Goal: Browse casually: Explore the website without a specific task or goal

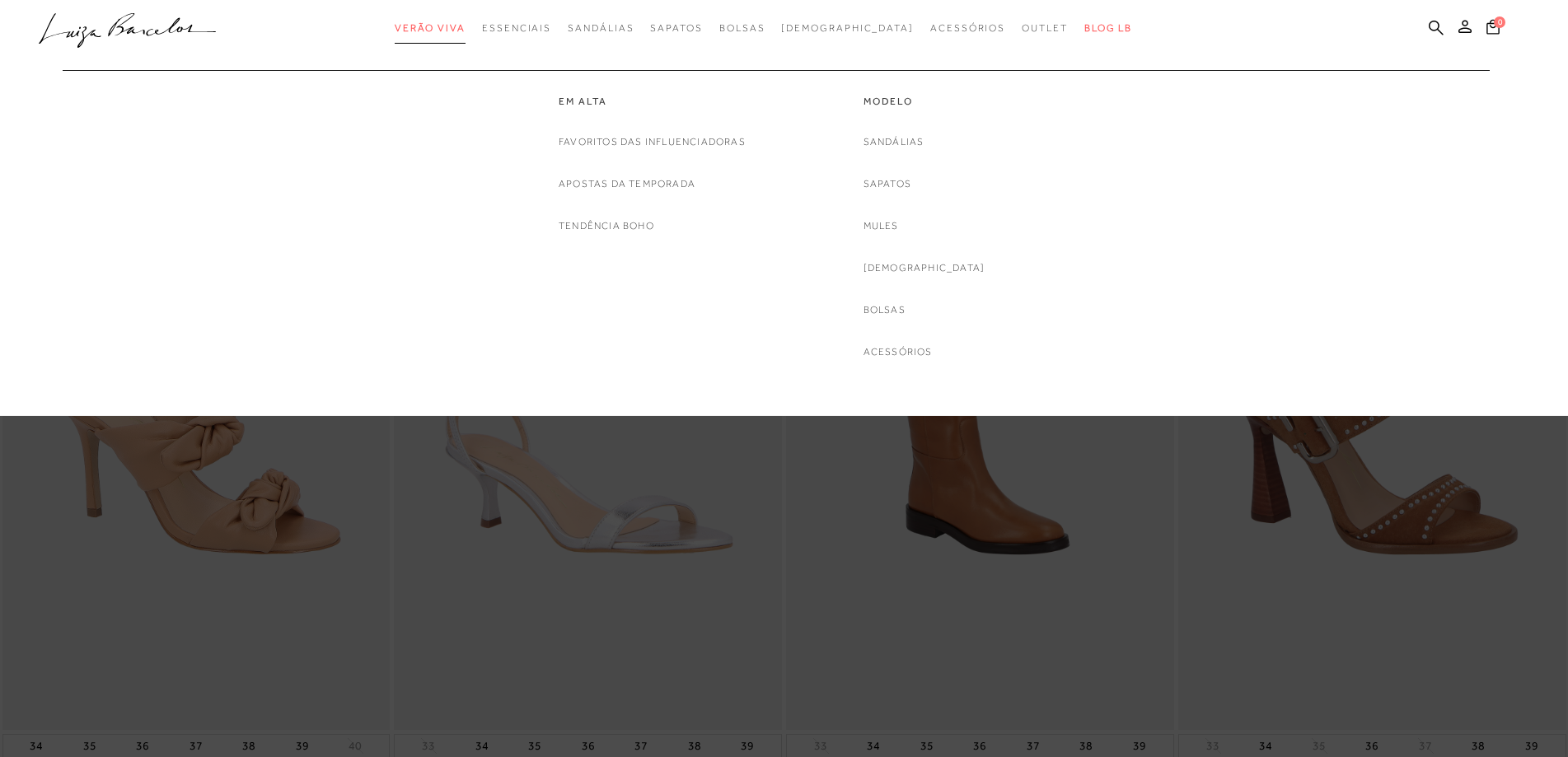
click at [465, 29] on span "Verão Viva" at bounding box center [431, 27] width 71 height 12
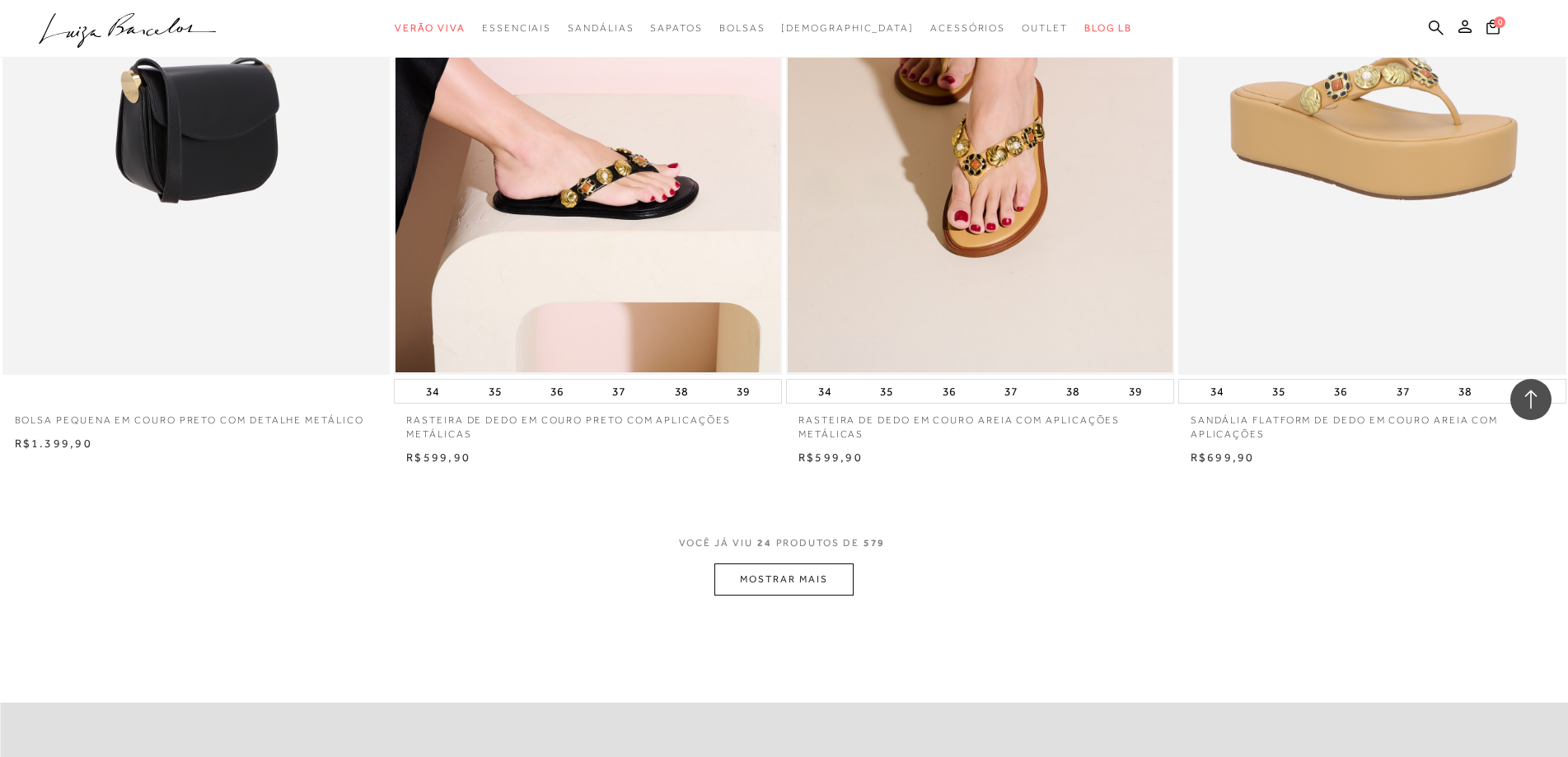
scroll to position [3790, 0]
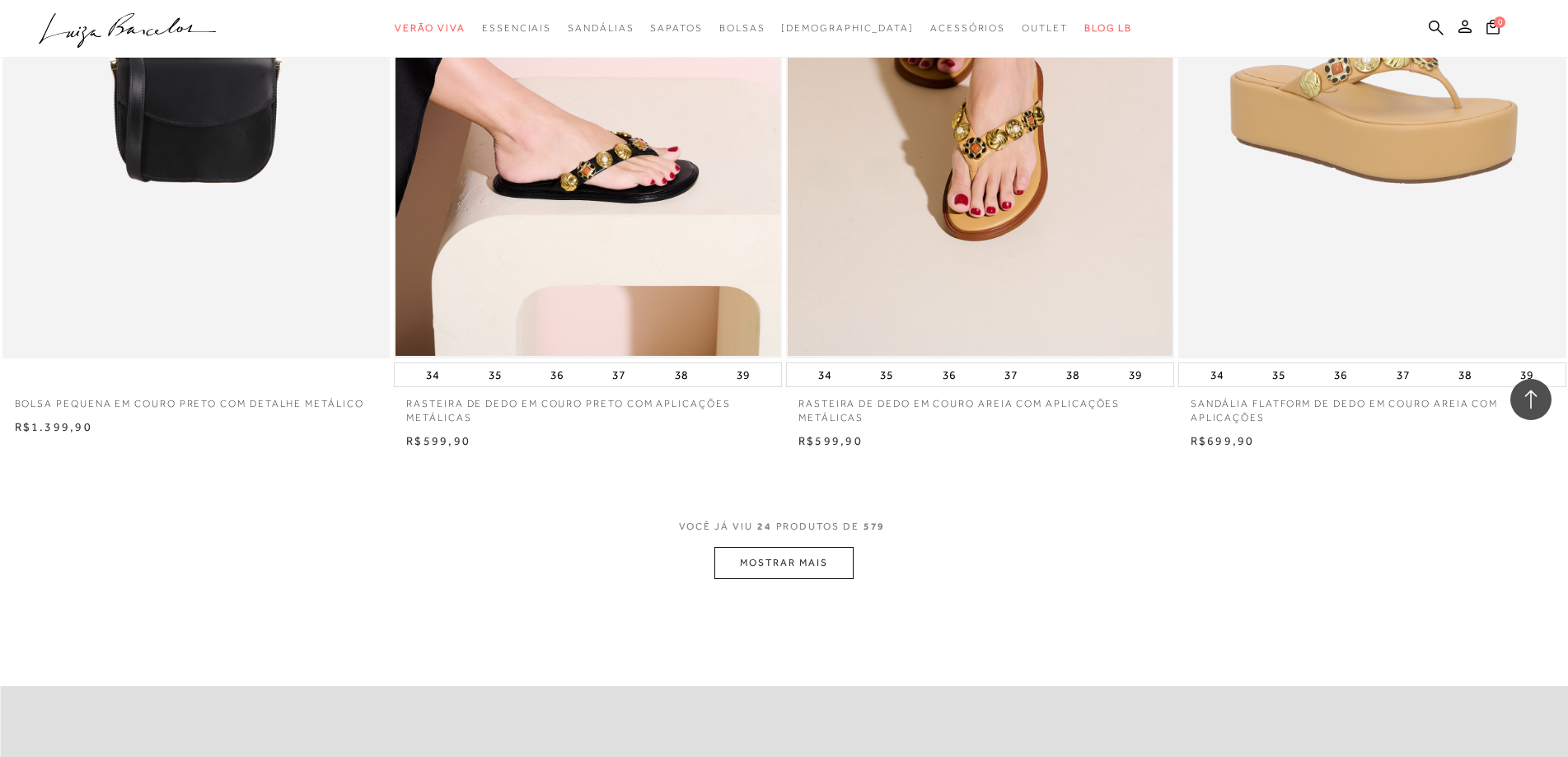
type input "[EMAIL_ADDRESS][DOMAIN_NAME]"
click at [756, 560] on button "MOSTRAR MAIS" at bounding box center [783, 562] width 138 height 32
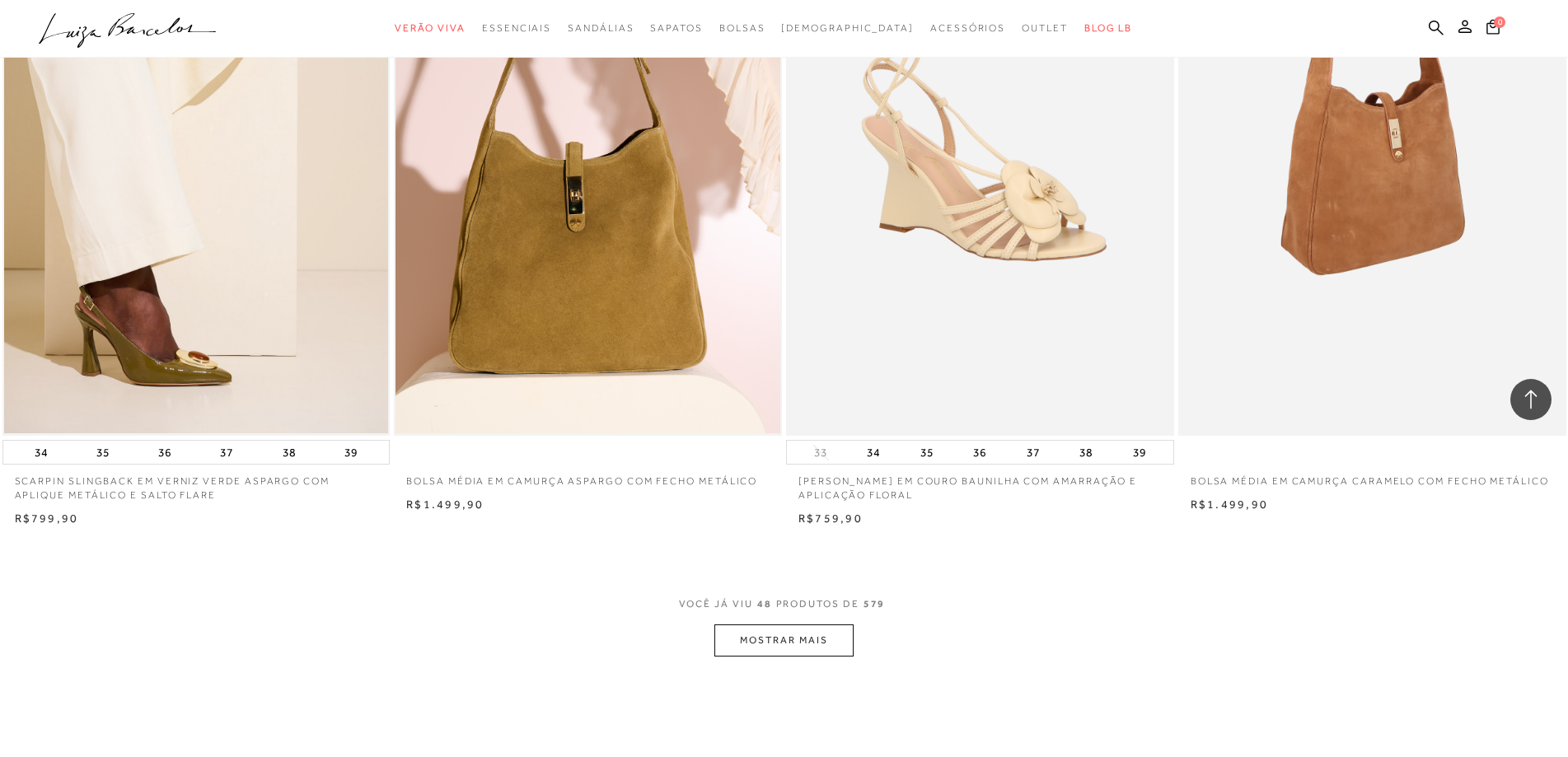
scroll to position [8240, 0]
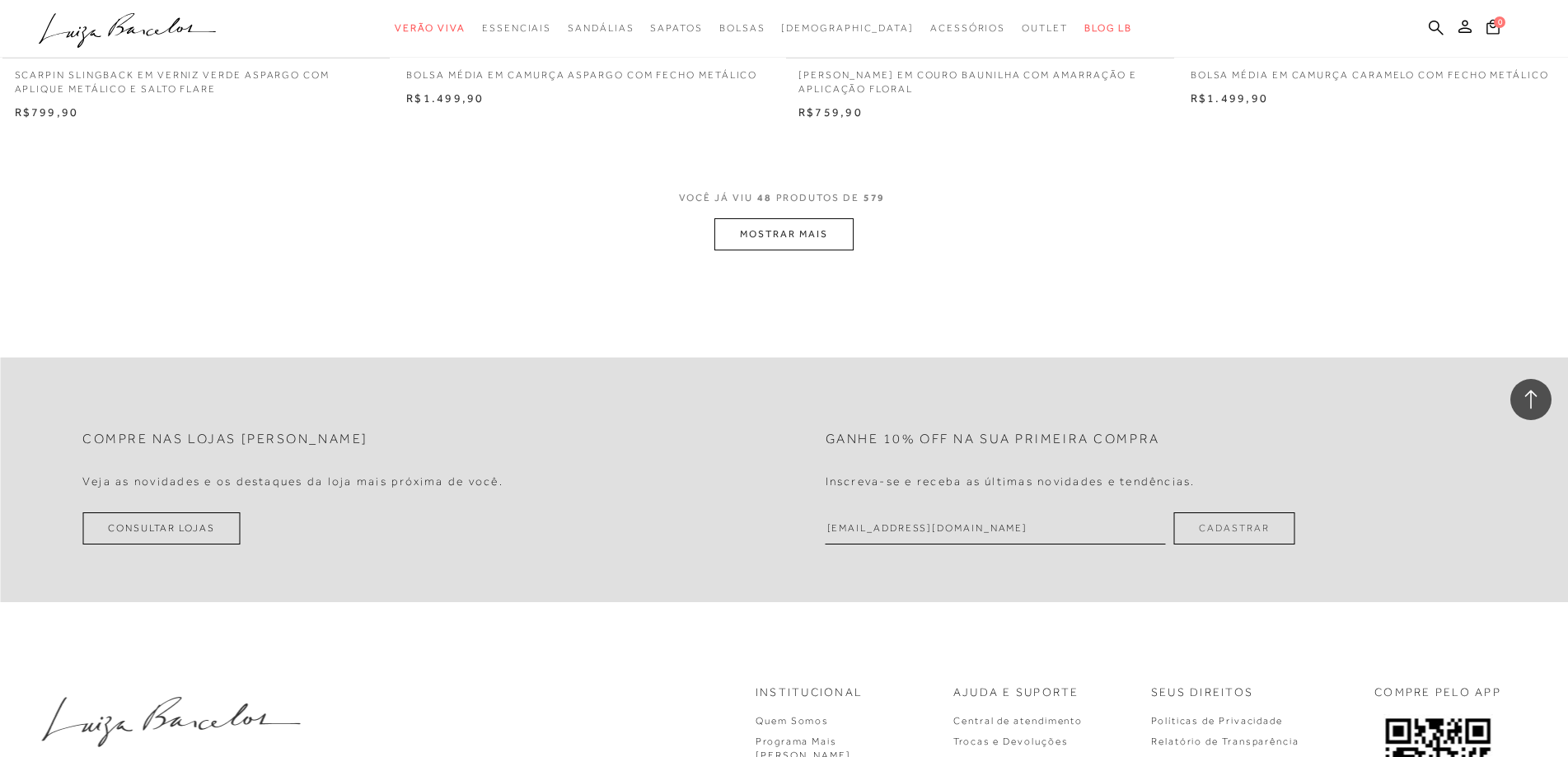
click at [816, 240] on button "MOSTRAR MAIS" at bounding box center [783, 234] width 138 height 32
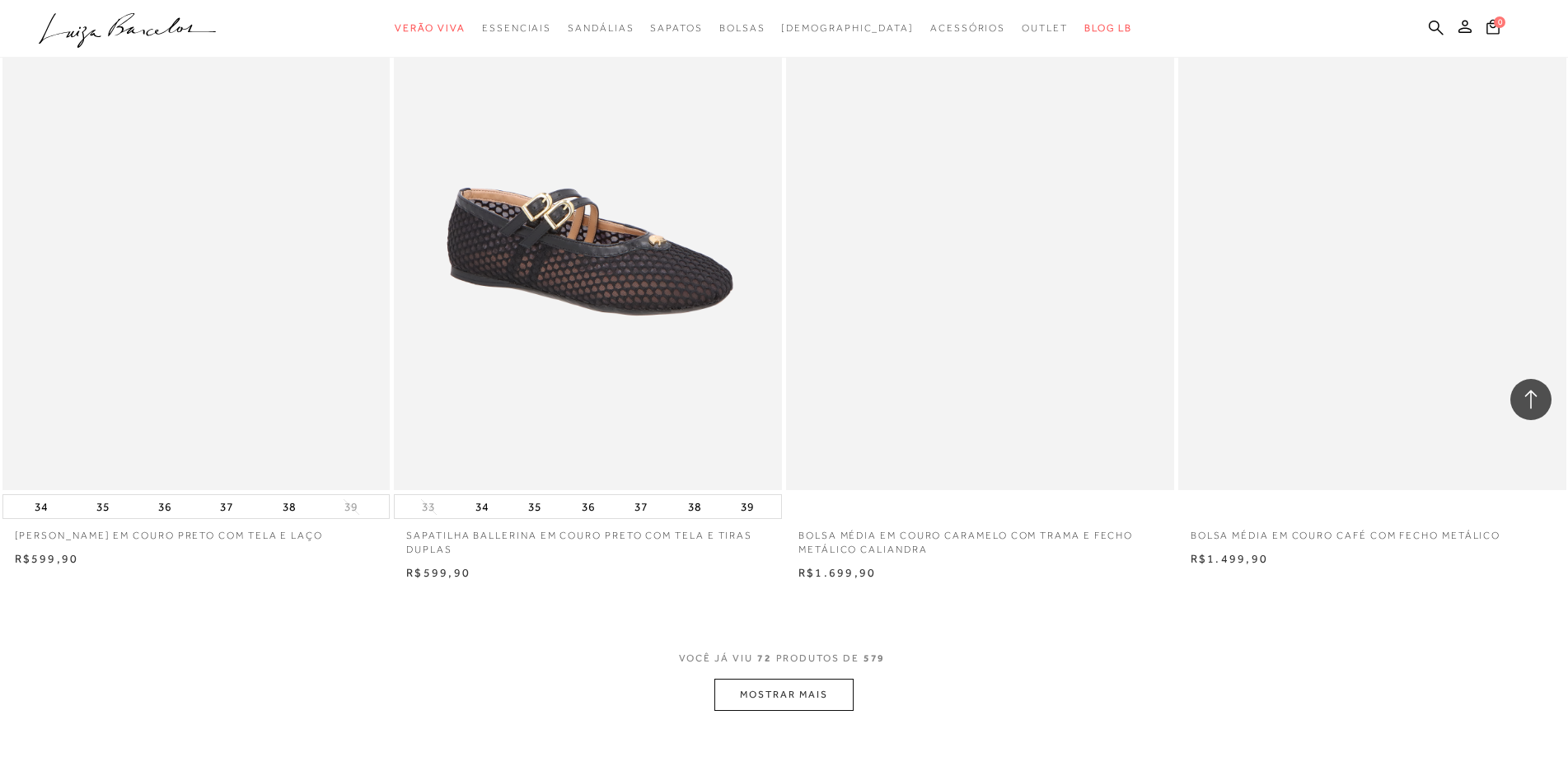
scroll to position [12031, 0]
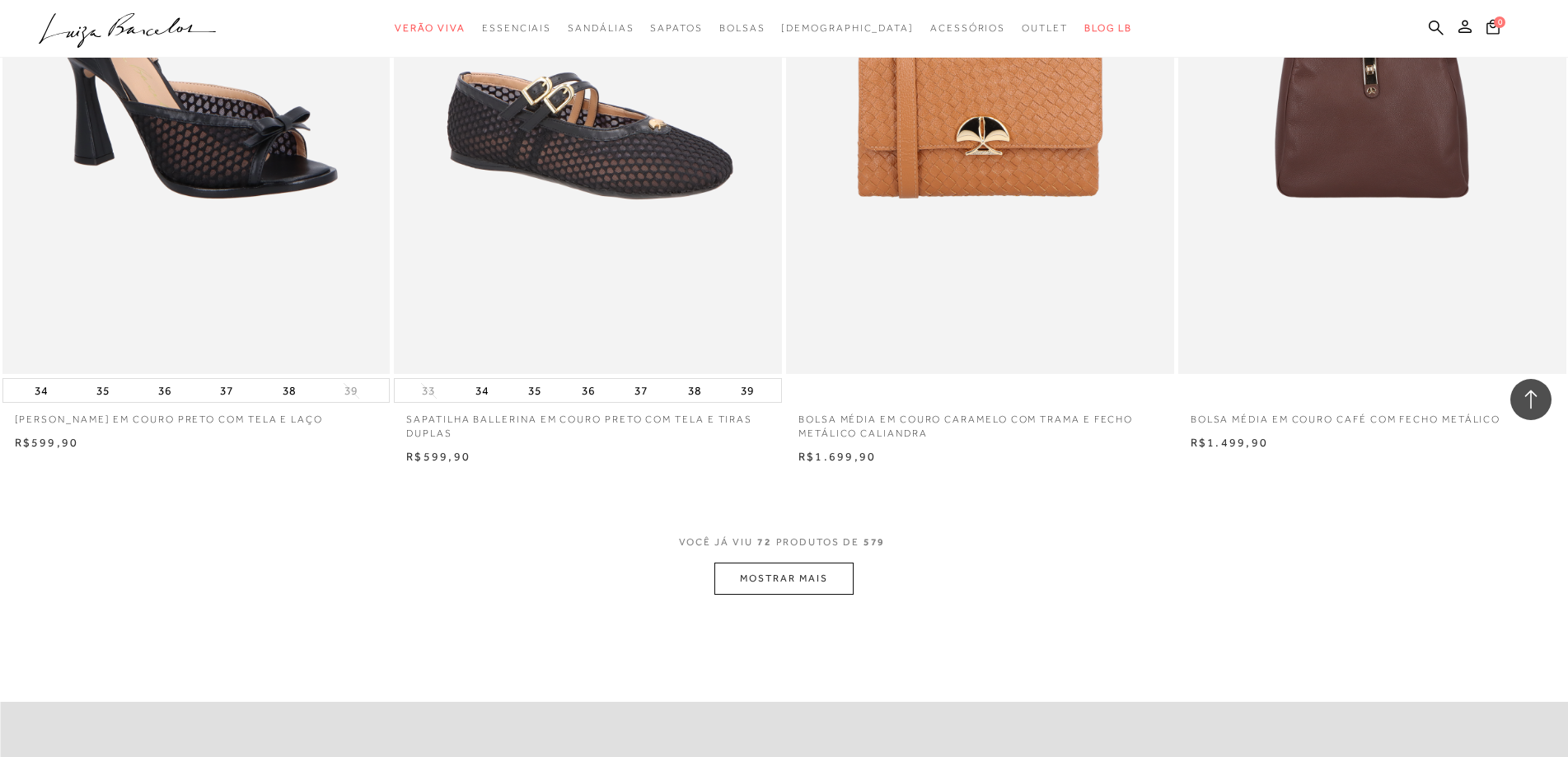
click at [767, 581] on button "MOSTRAR MAIS" at bounding box center [783, 579] width 138 height 32
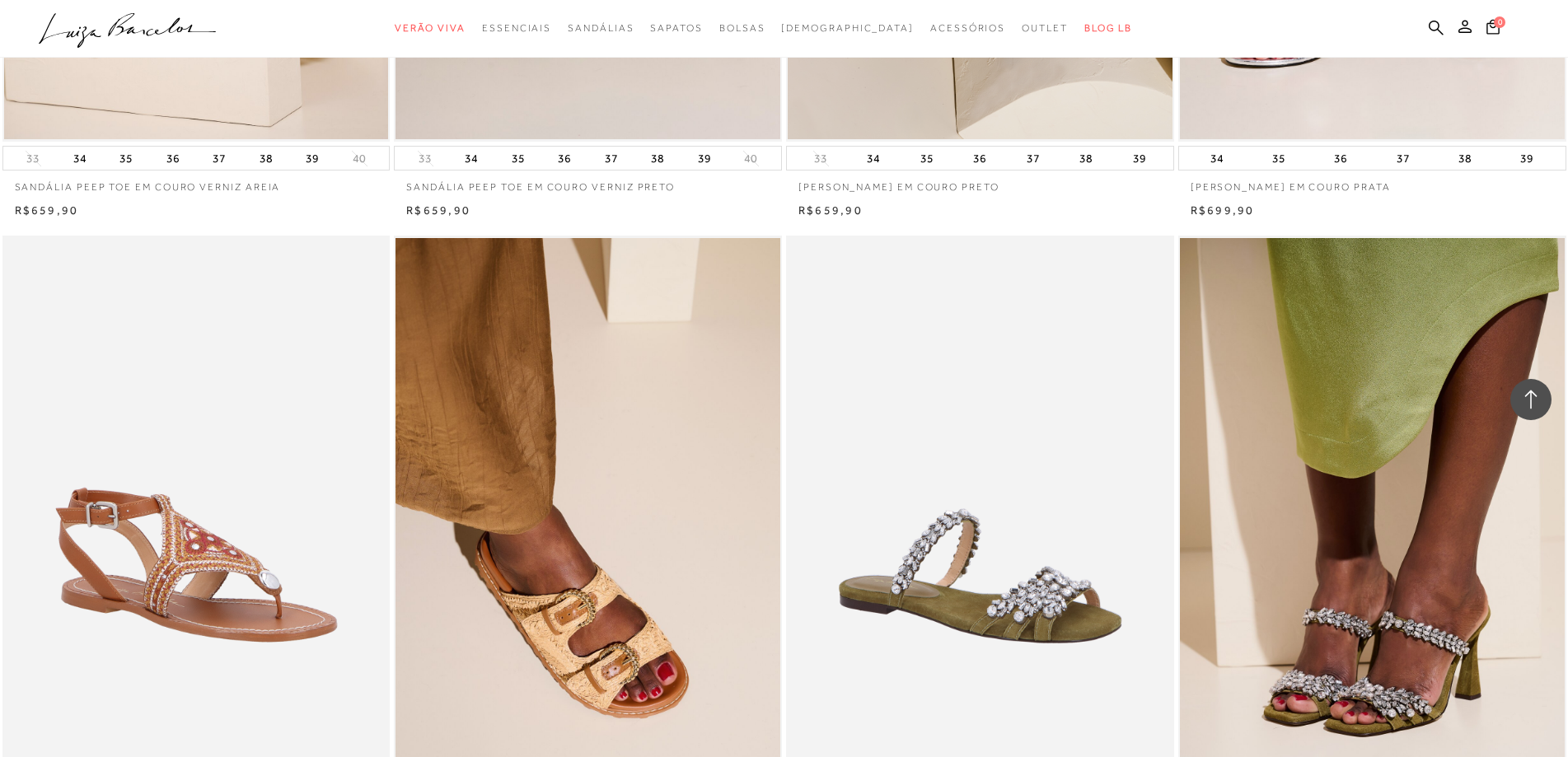
scroll to position [14420, 0]
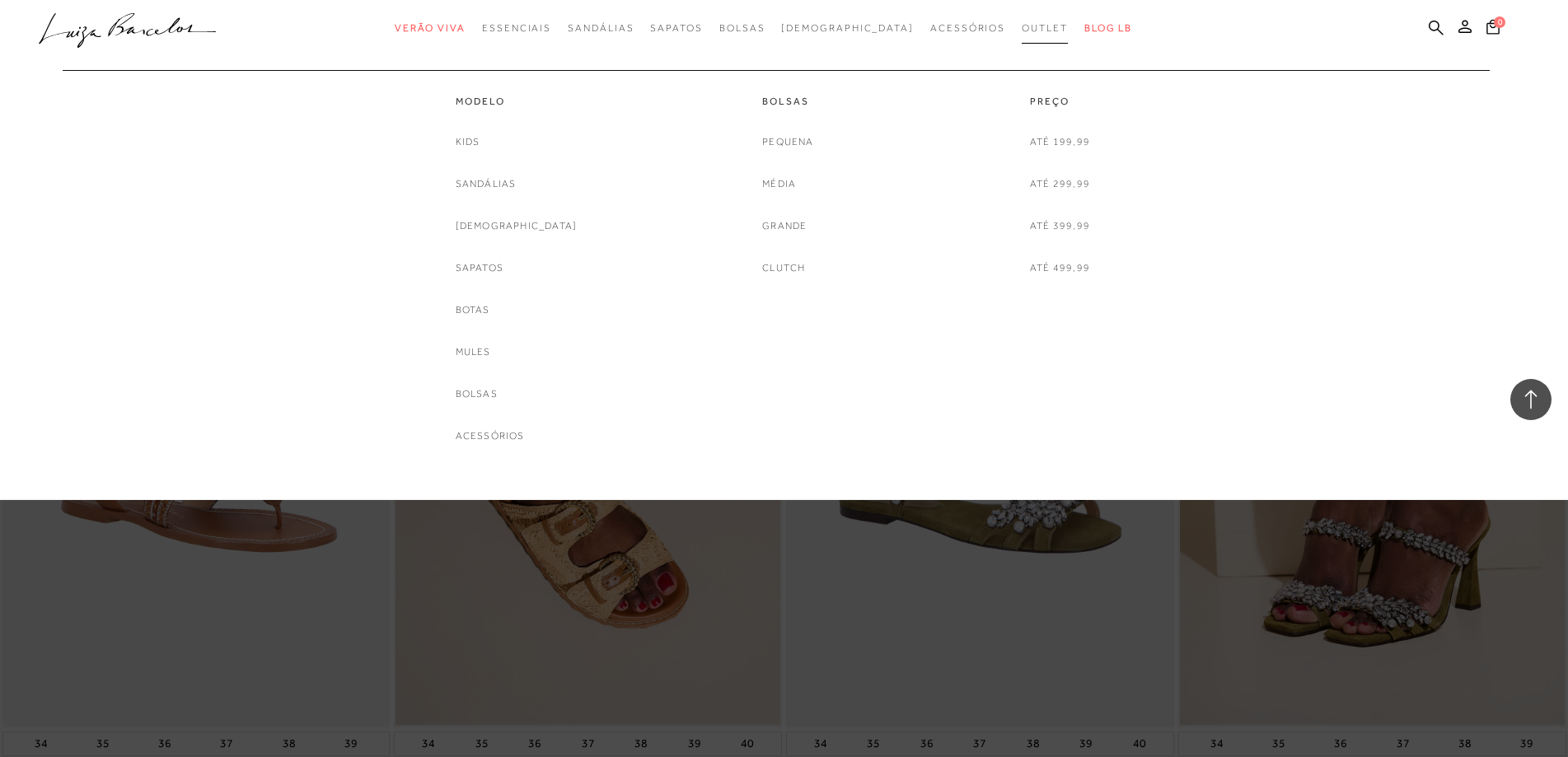
click at [1022, 32] on span "Outlet" at bounding box center [1045, 27] width 46 height 12
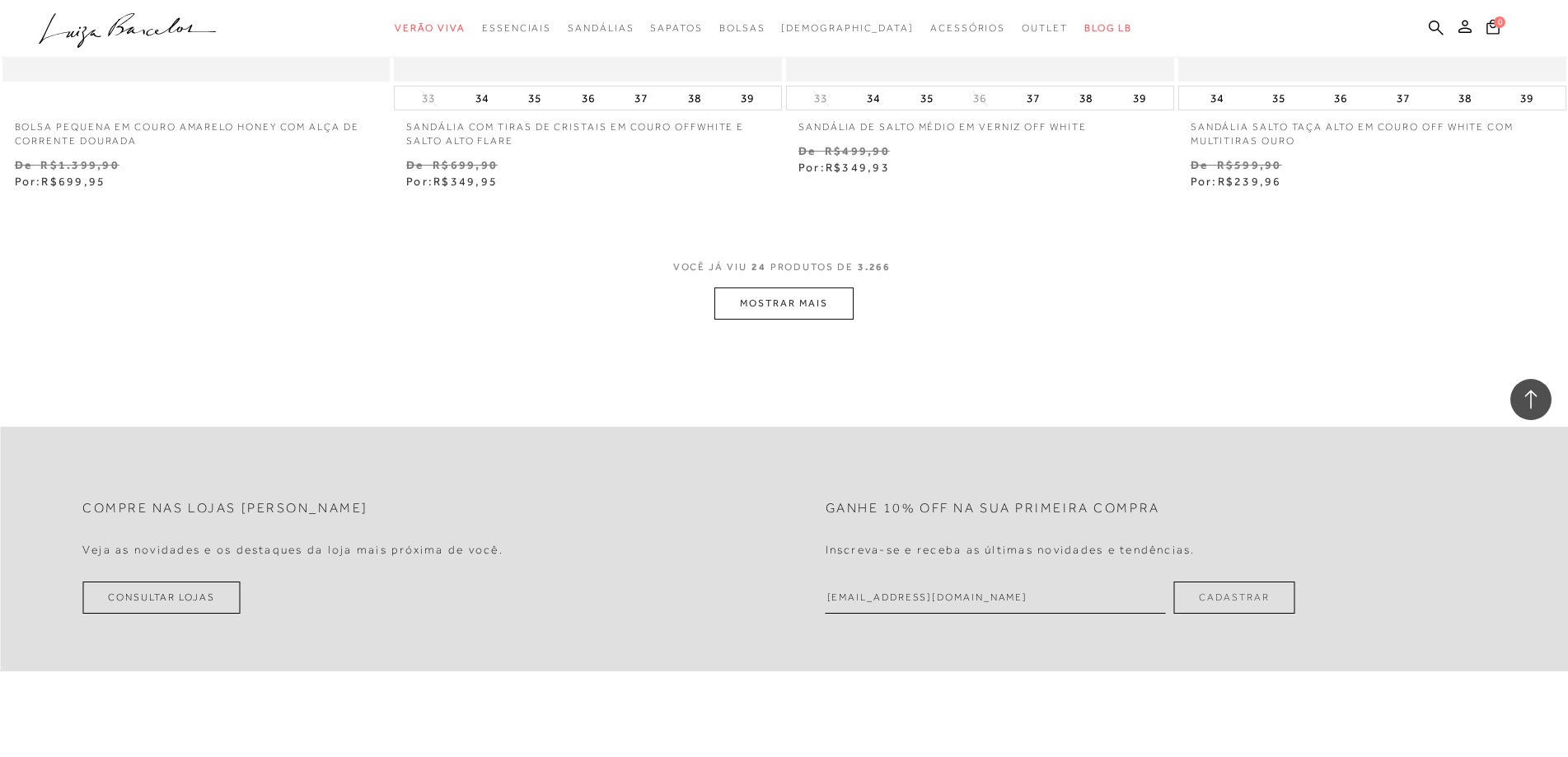
scroll to position [4203, 0]
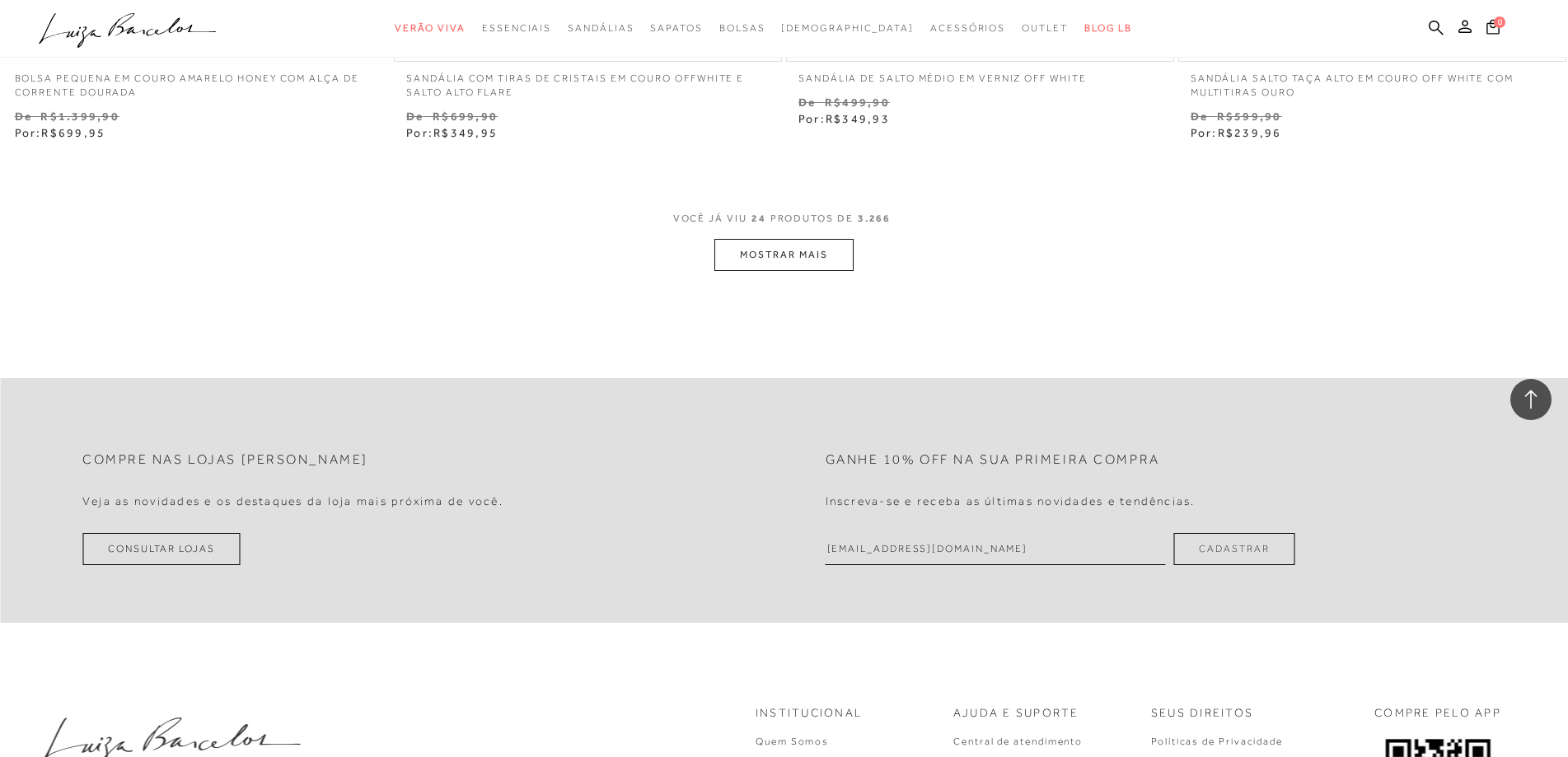
click at [771, 249] on button "MOSTRAR MAIS" at bounding box center [783, 254] width 138 height 32
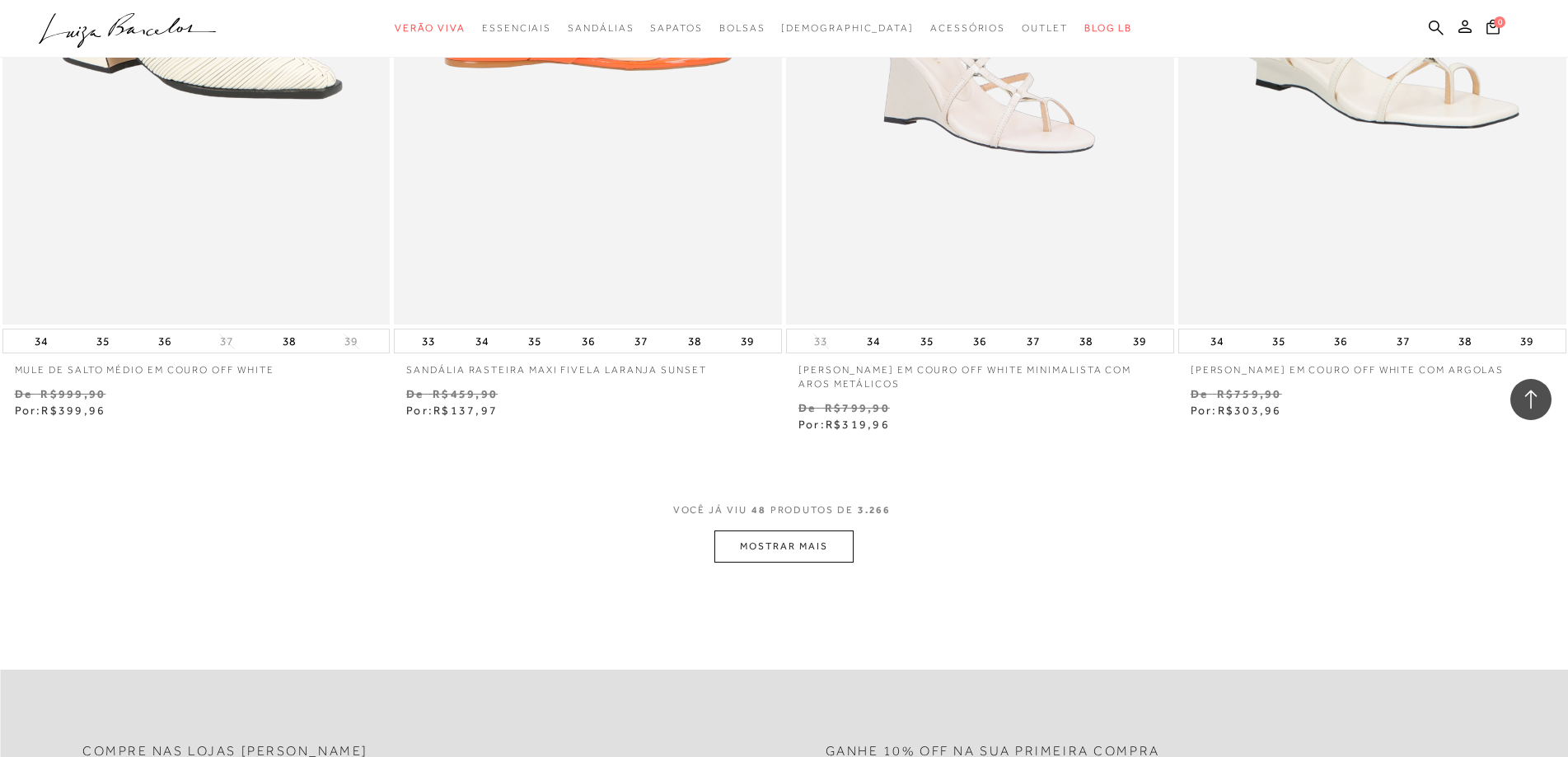
scroll to position [8240, 0]
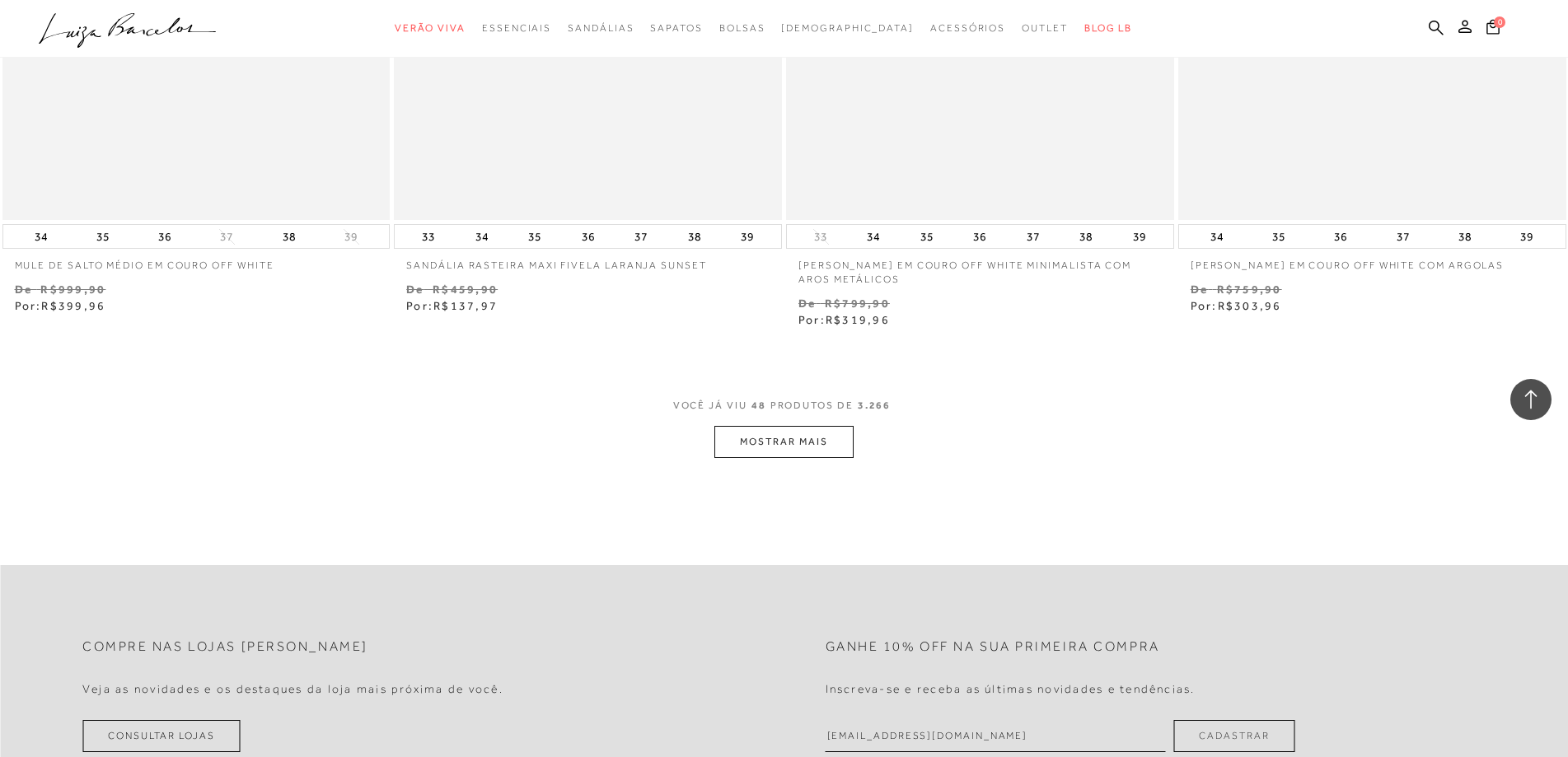
click at [807, 440] on button "MOSTRAR MAIS" at bounding box center [783, 442] width 138 height 32
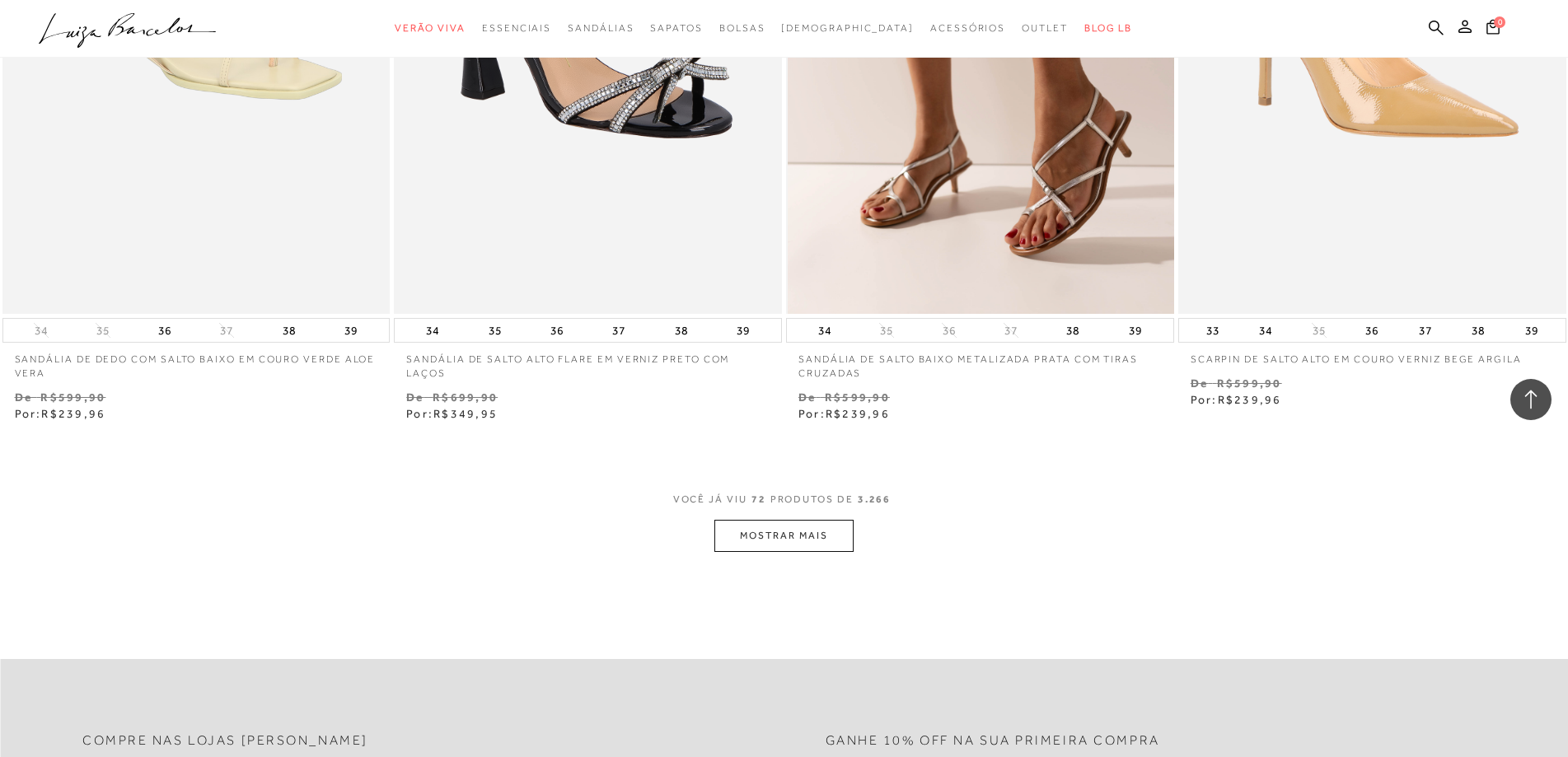
scroll to position [12361, 0]
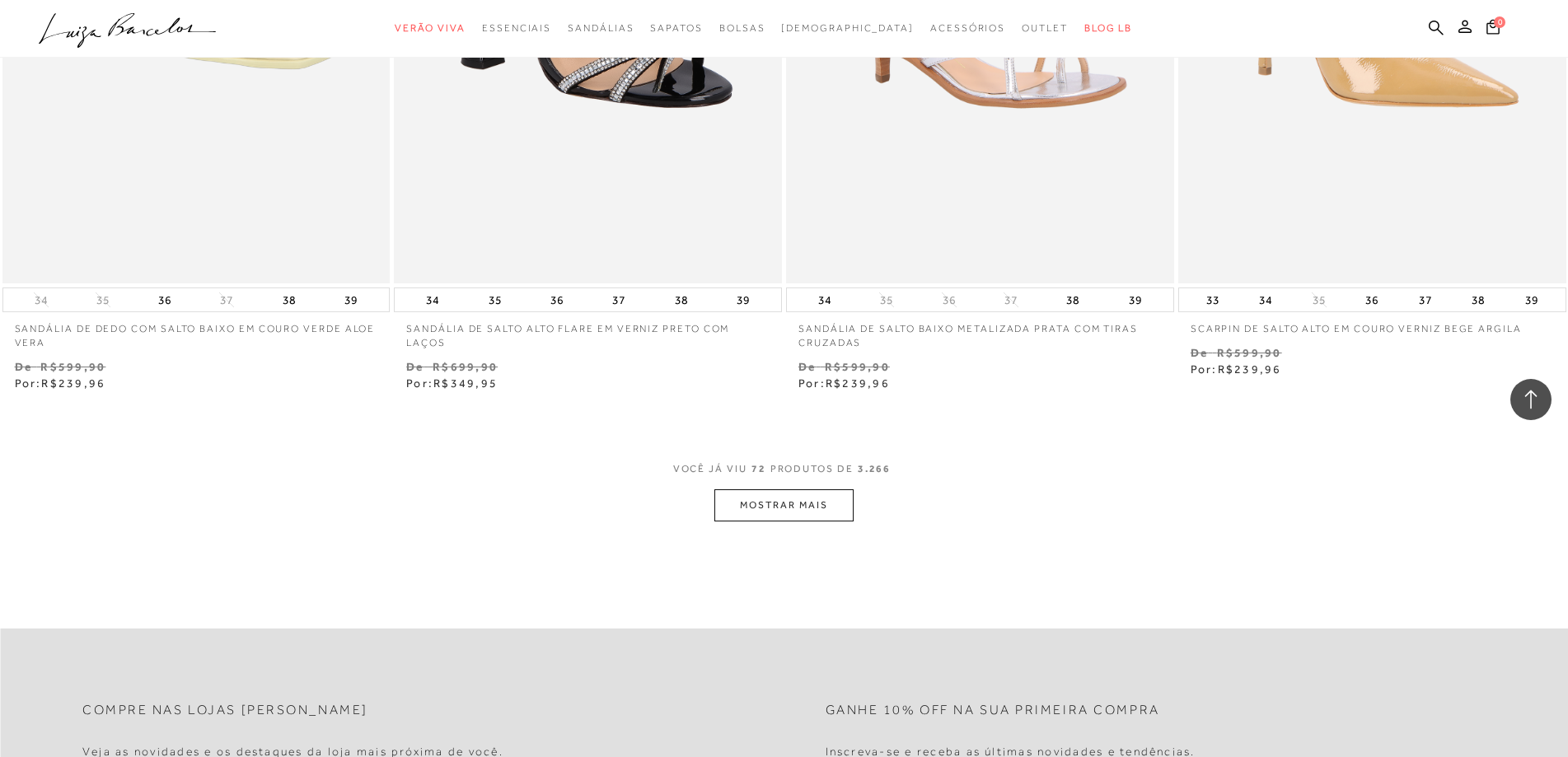
click at [797, 489] on button "MOSTRAR MAIS" at bounding box center [783, 505] width 138 height 32
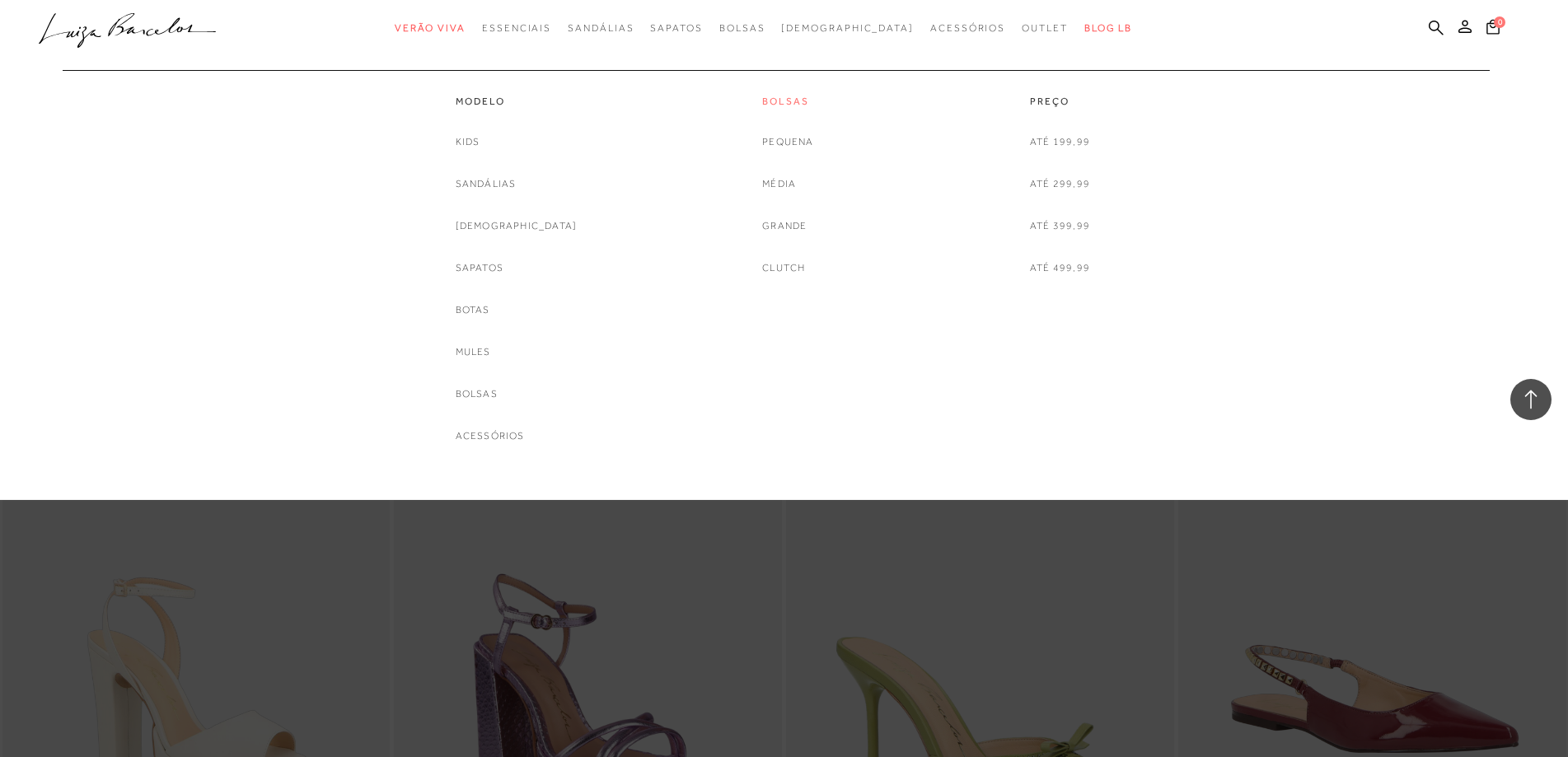
click at [795, 102] on link "Bolsas" at bounding box center [788, 101] width 51 height 14
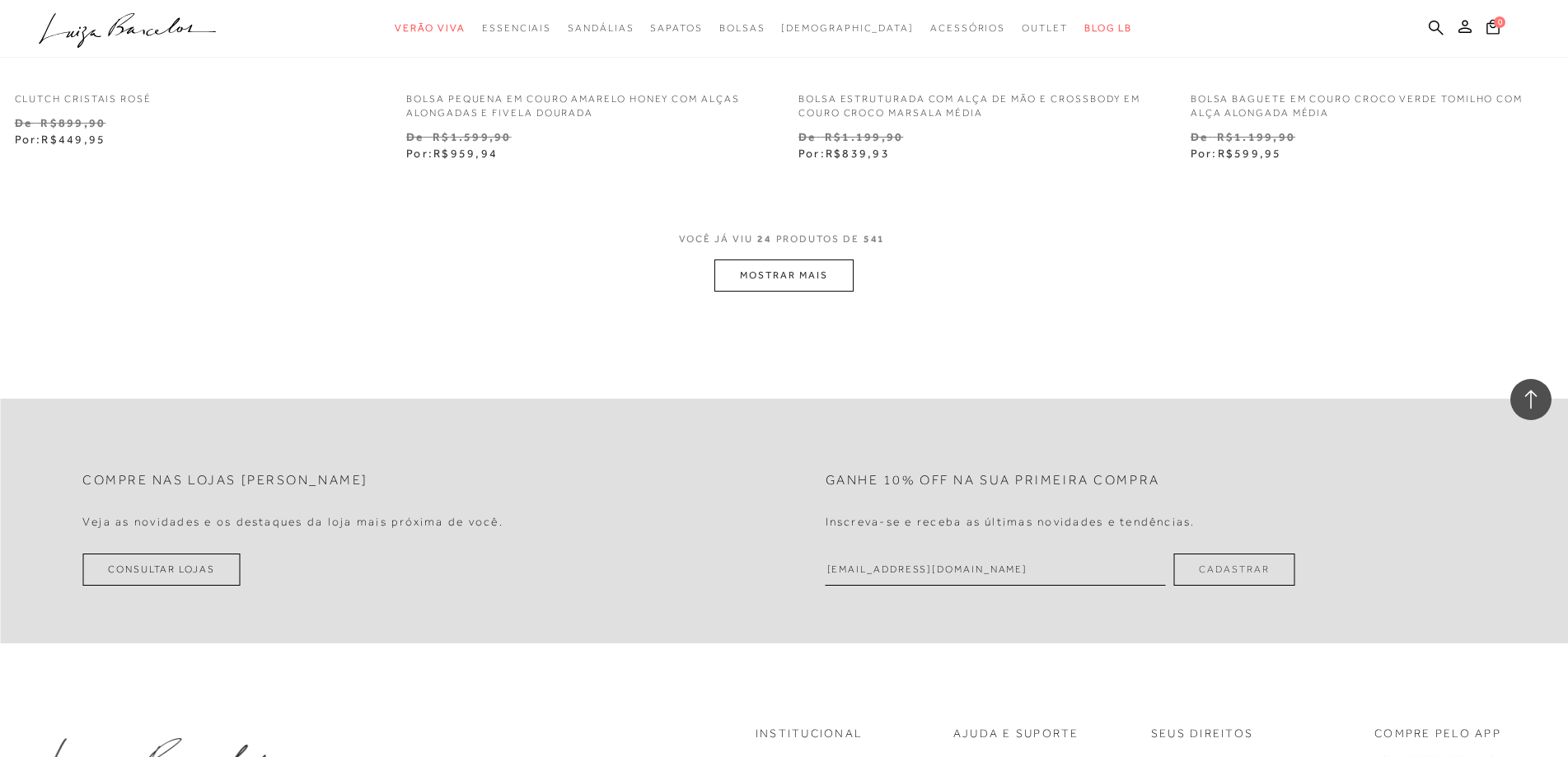
scroll to position [4285, 0]
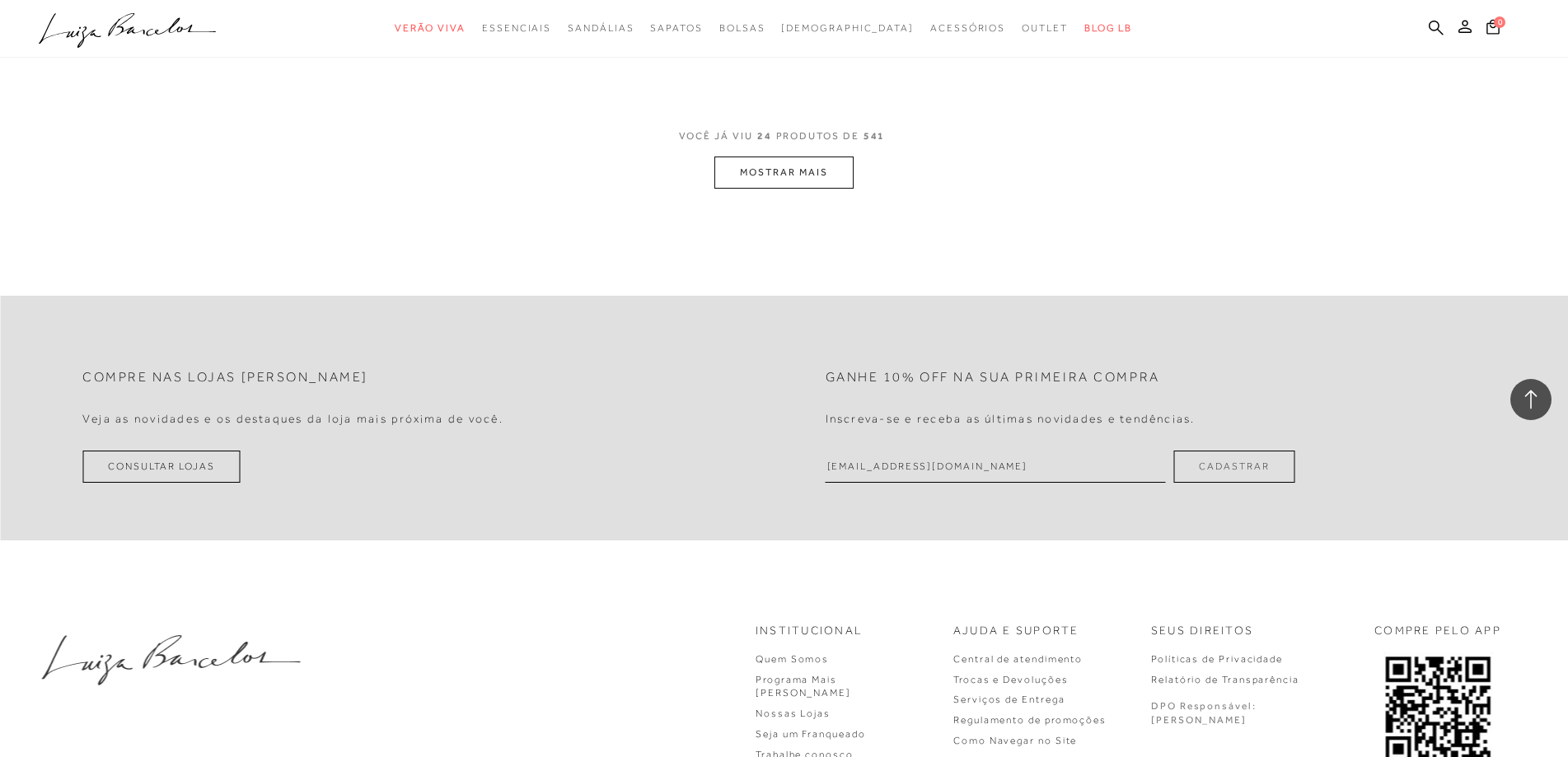
click at [778, 171] on button "MOSTRAR MAIS" at bounding box center [783, 172] width 138 height 32
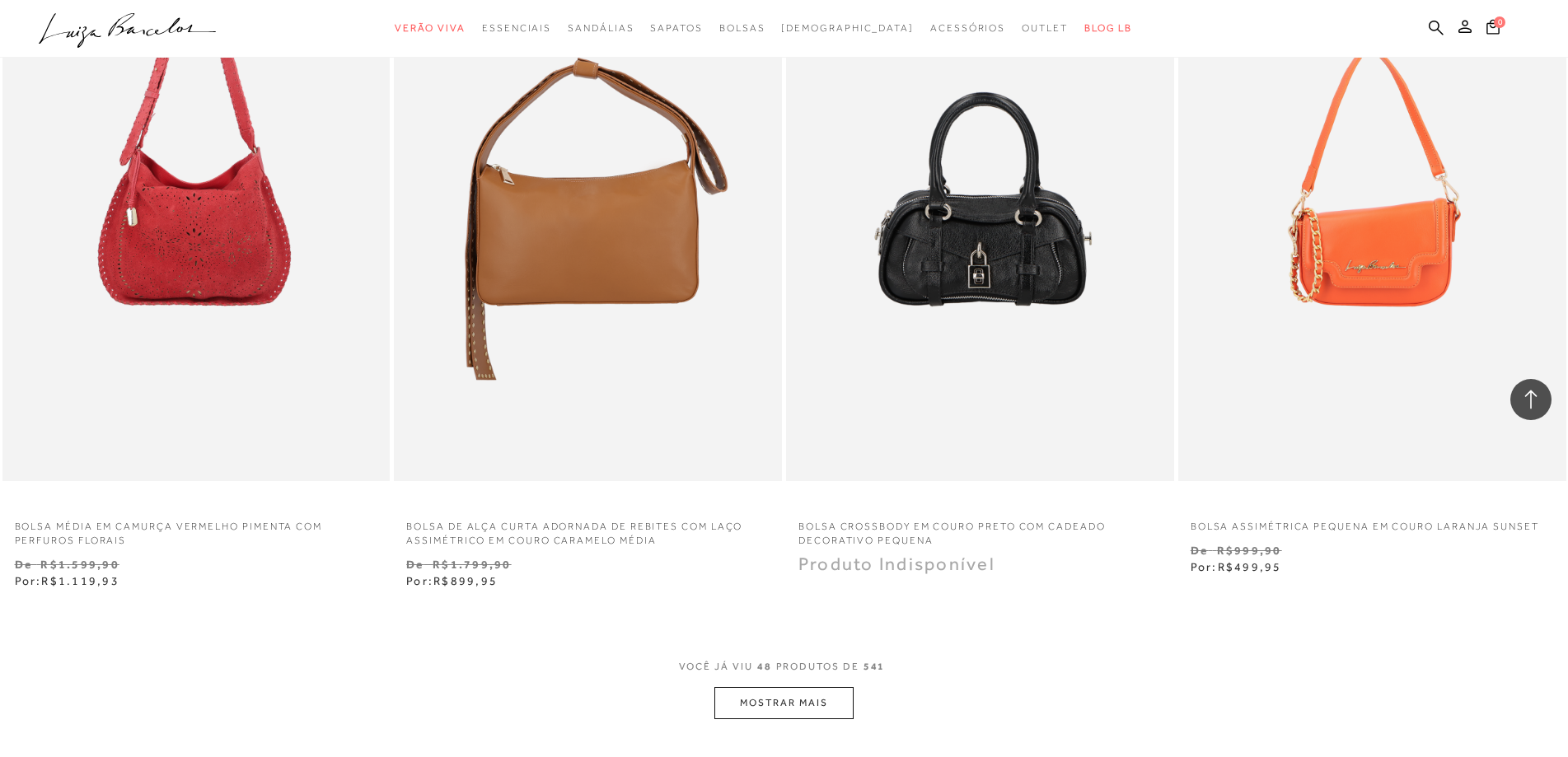
scroll to position [8240, 0]
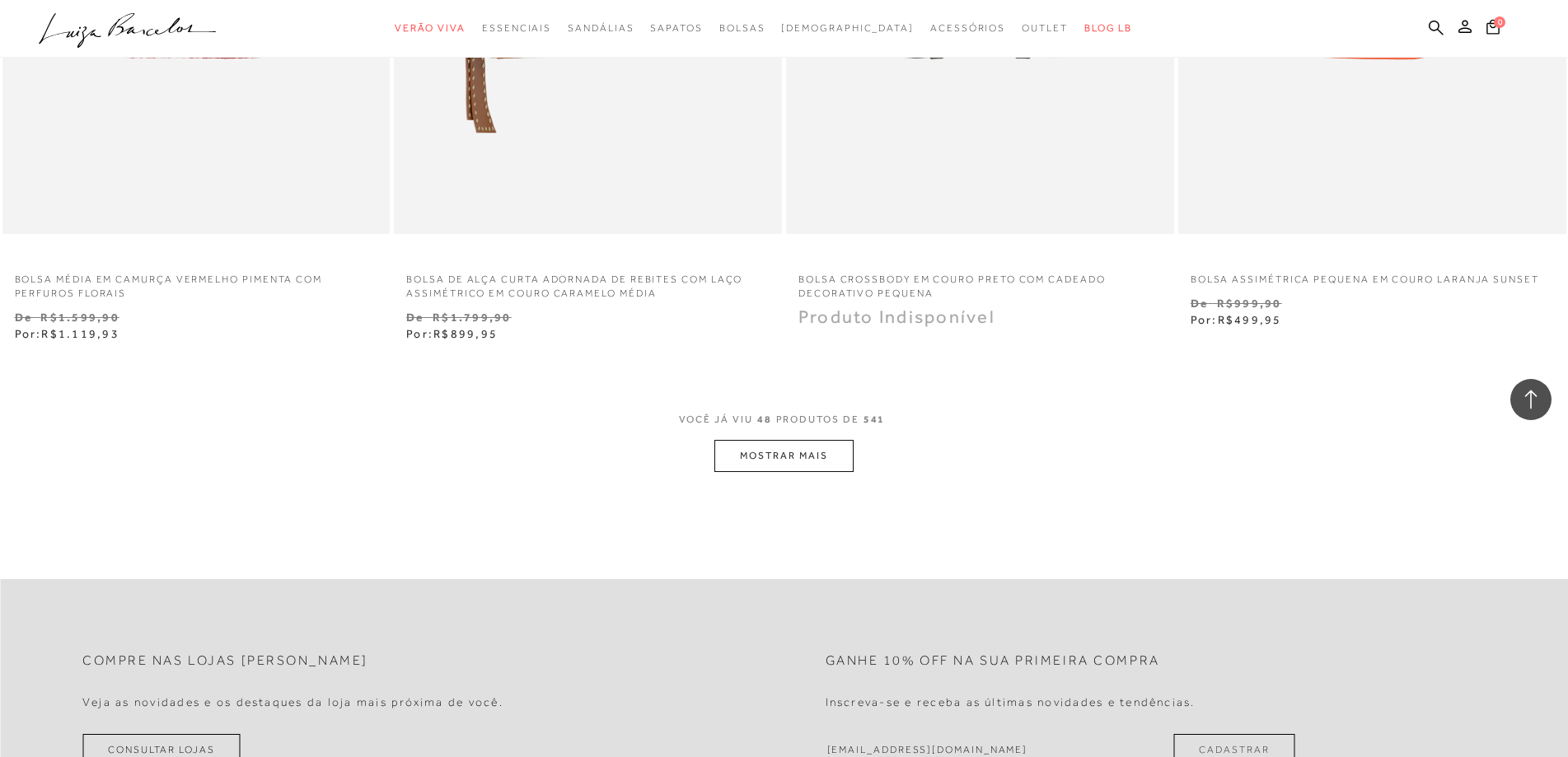
click at [765, 460] on button "MOSTRAR MAIS" at bounding box center [783, 455] width 138 height 32
